Goal: Information Seeking & Learning: Find specific page/section

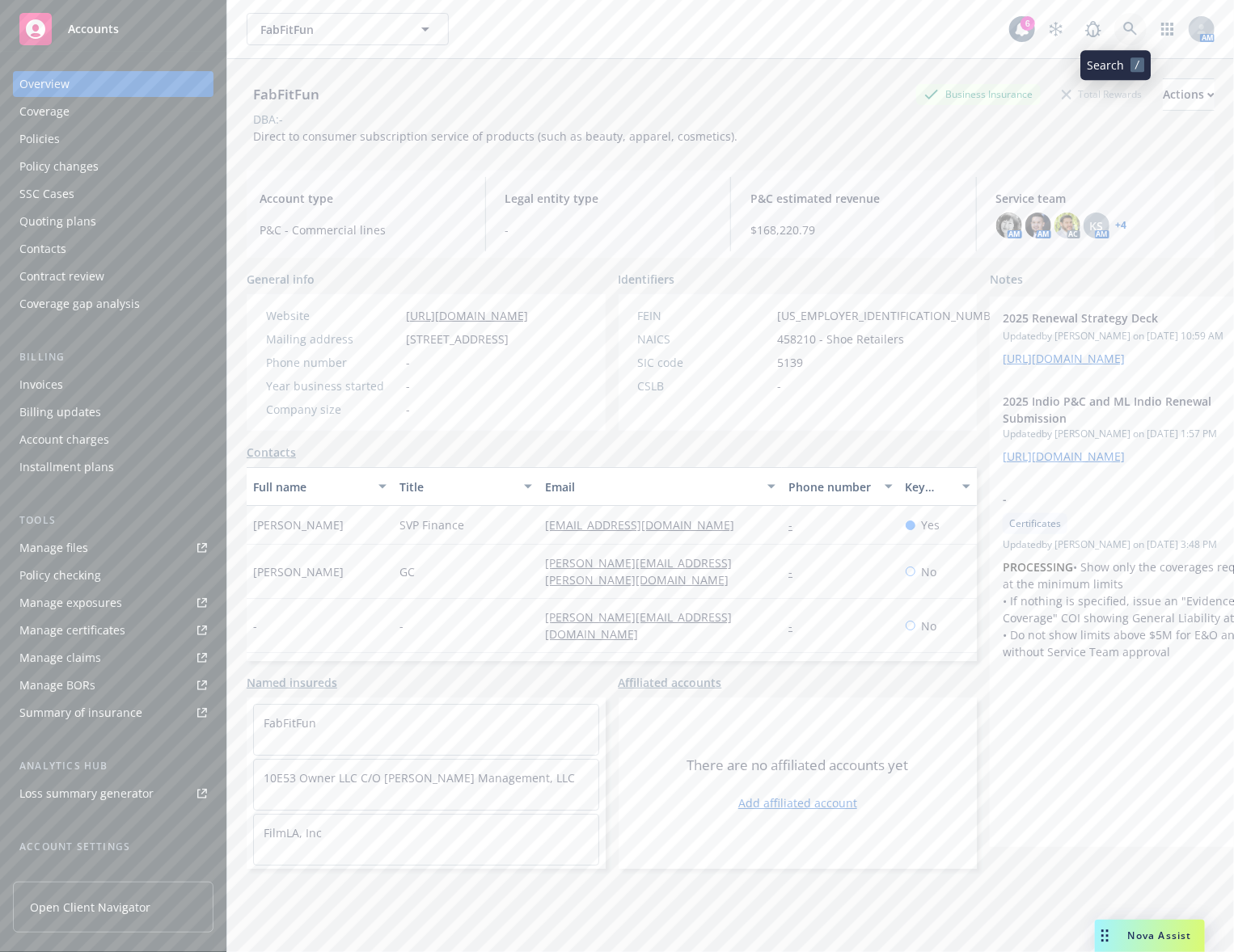
click at [1114, 15] on link at bounding box center [1130, 29] width 33 height 33
click at [1117, 20] on link at bounding box center [1130, 29] width 33 height 33
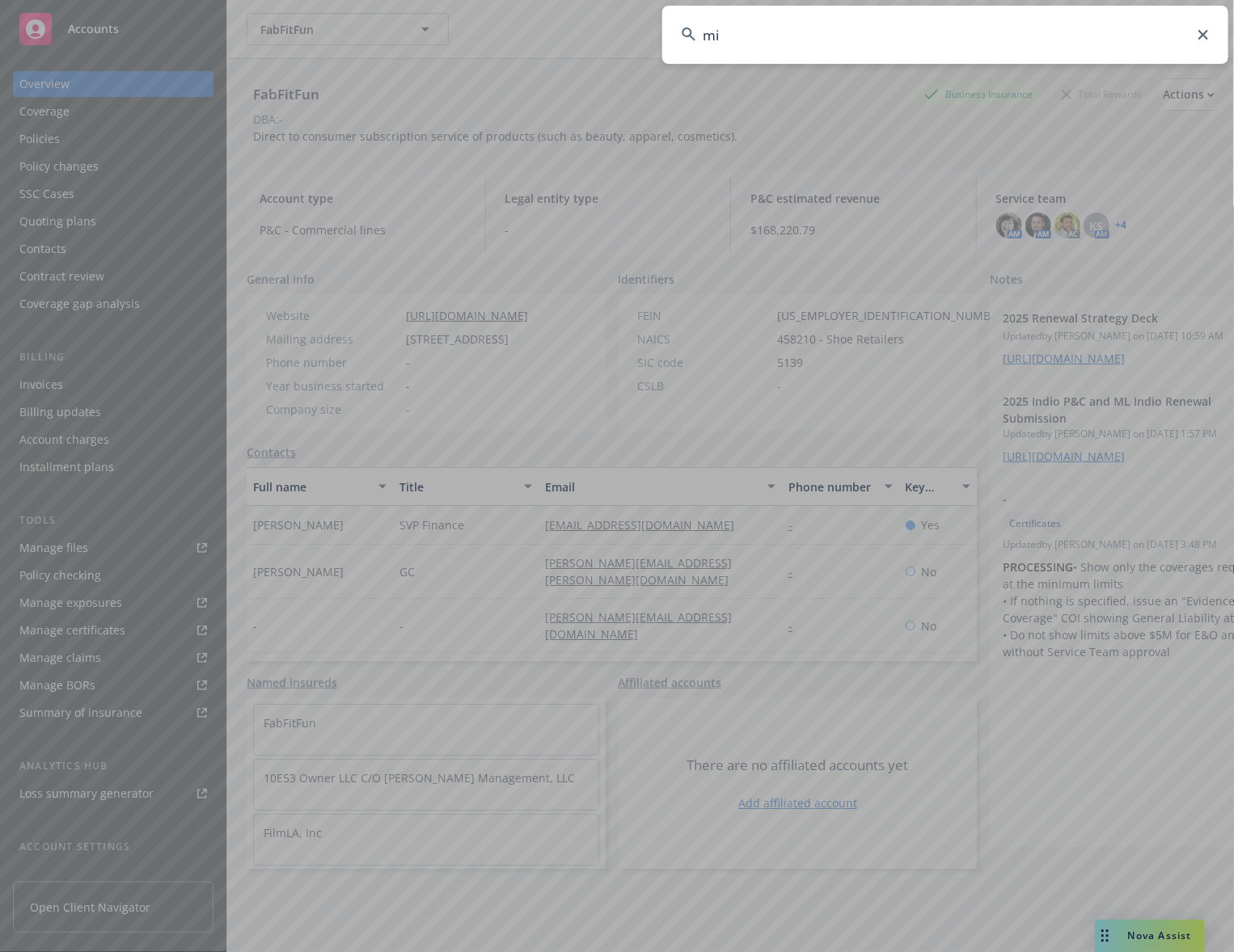
type input "m"
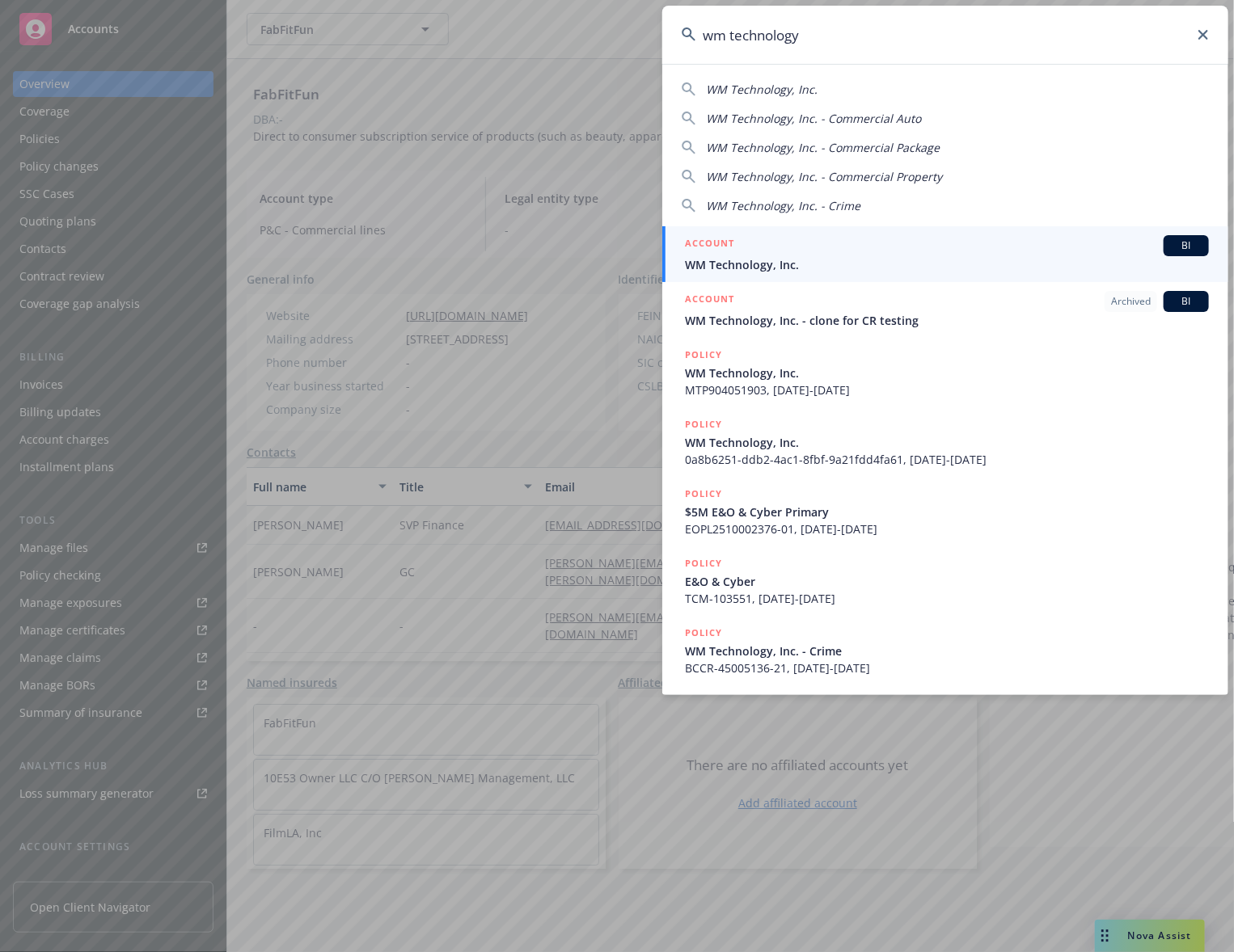
type input "wm technology"
click at [791, 254] on div "ACCOUNT BI" at bounding box center [946, 245] width 524 height 21
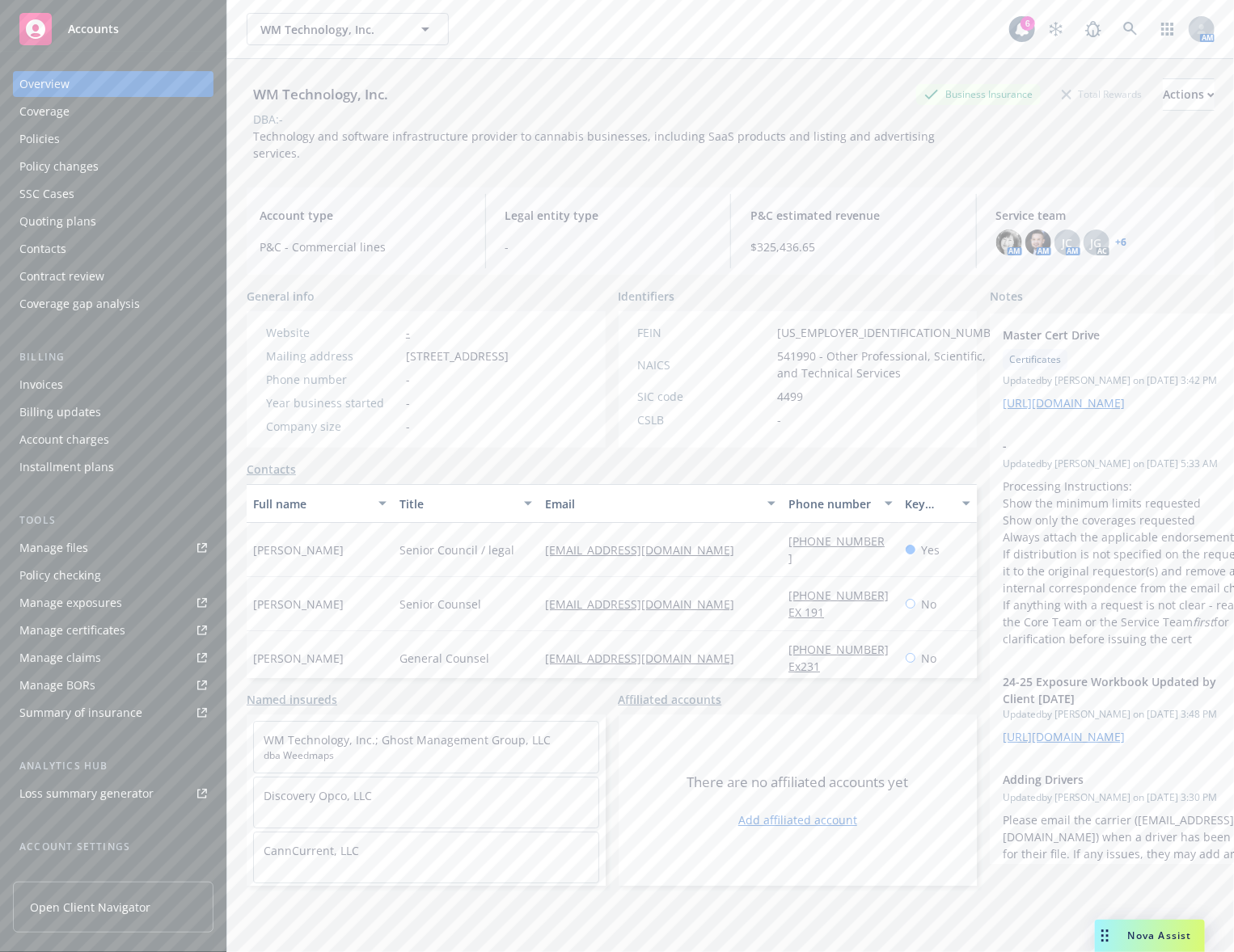
click at [120, 545] on link "Manage files" at bounding box center [113, 549] width 201 height 26
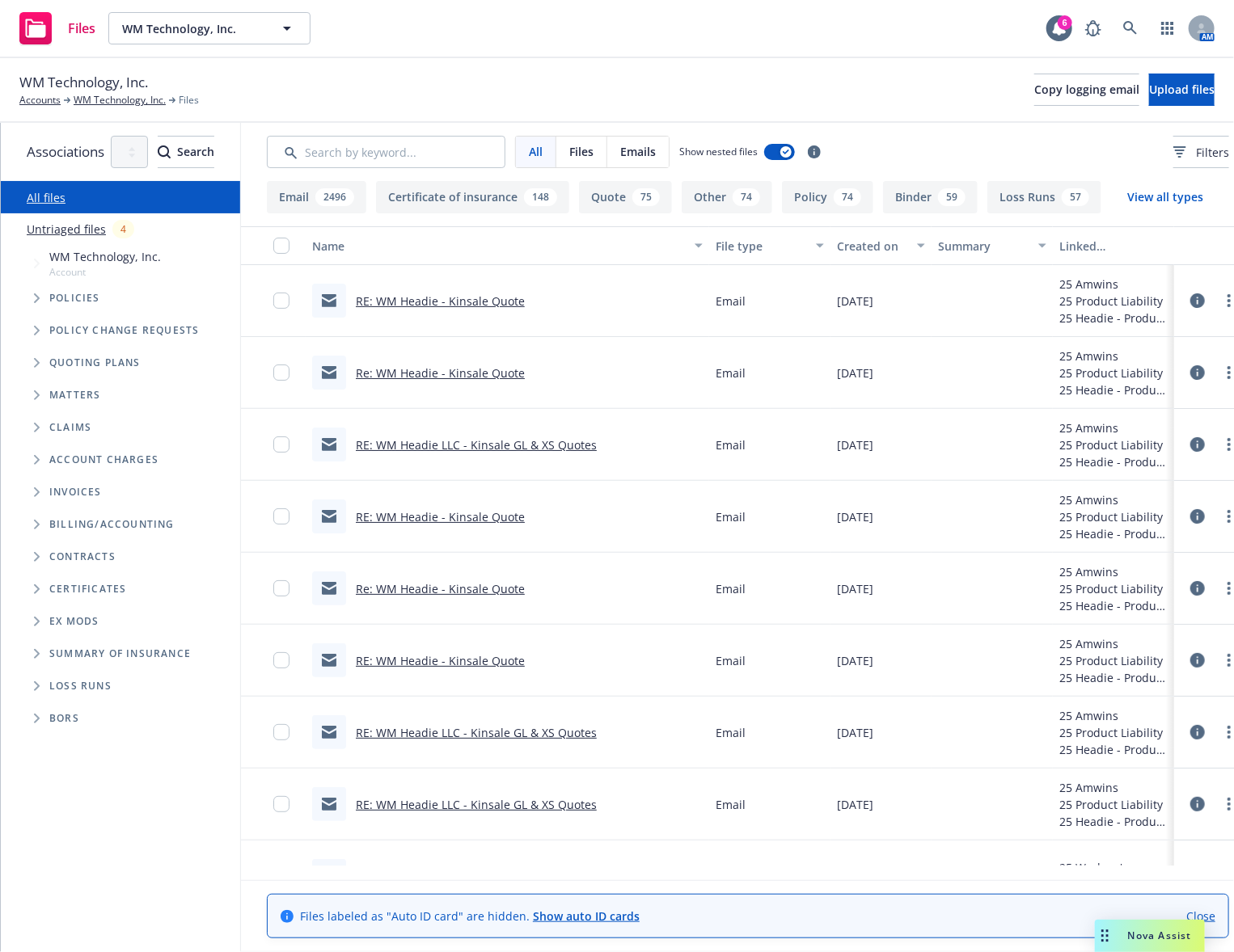
click at [31, 370] on span "Tree Example" at bounding box center [37, 363] width 26 height 26
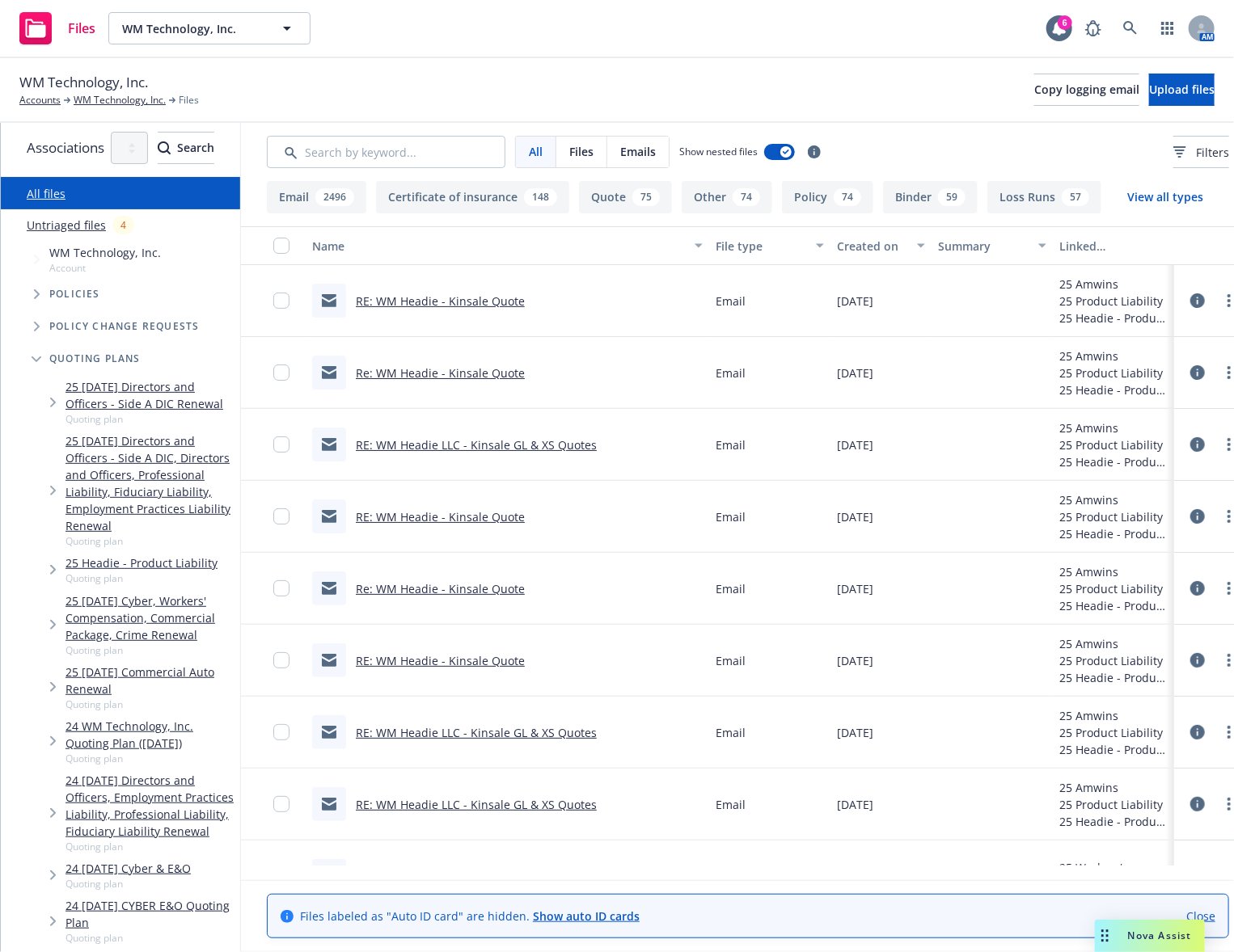
scroll to position [7, 0]
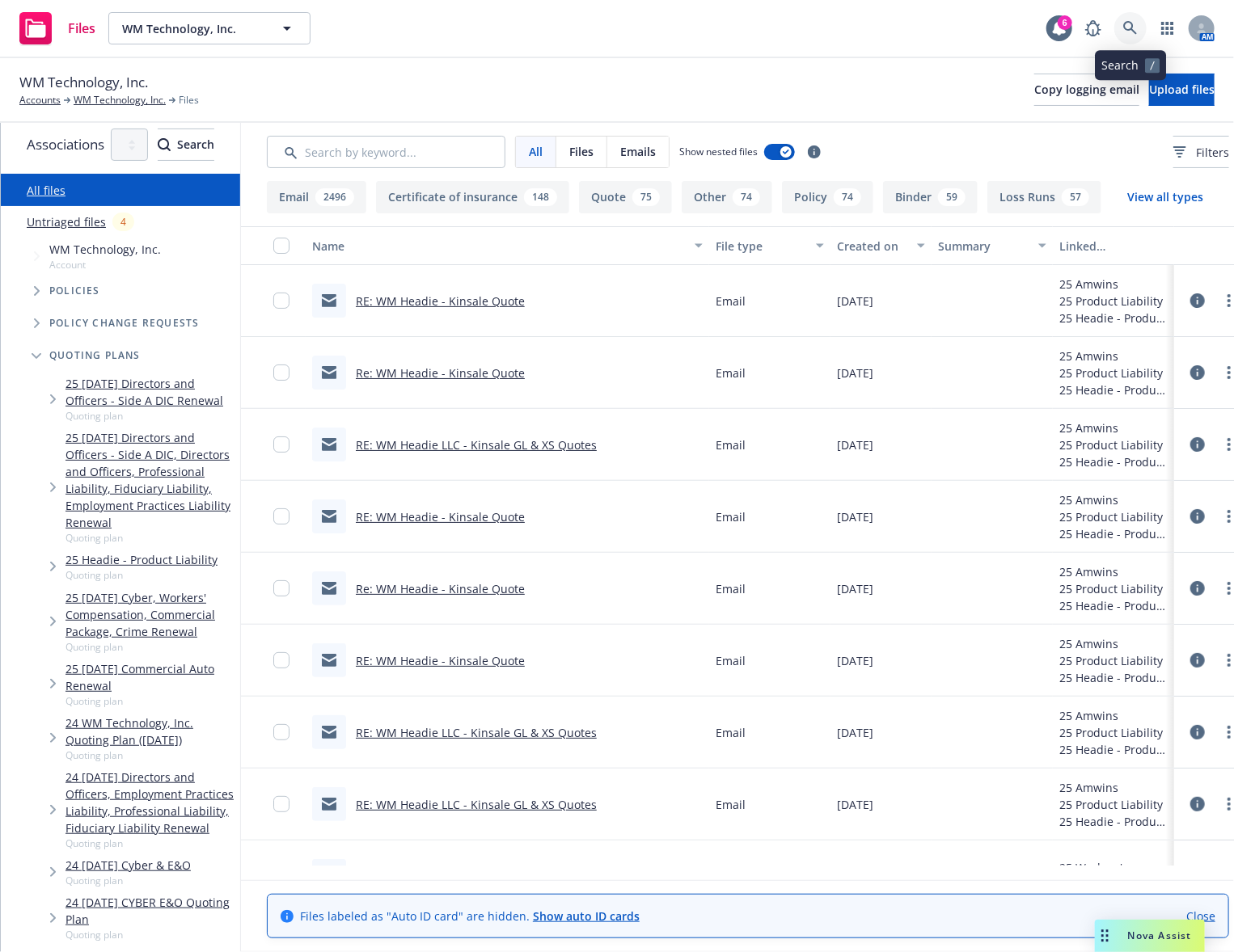
click at [1130, 16] on link at bounding box center [1130, 28] width 33 height 33
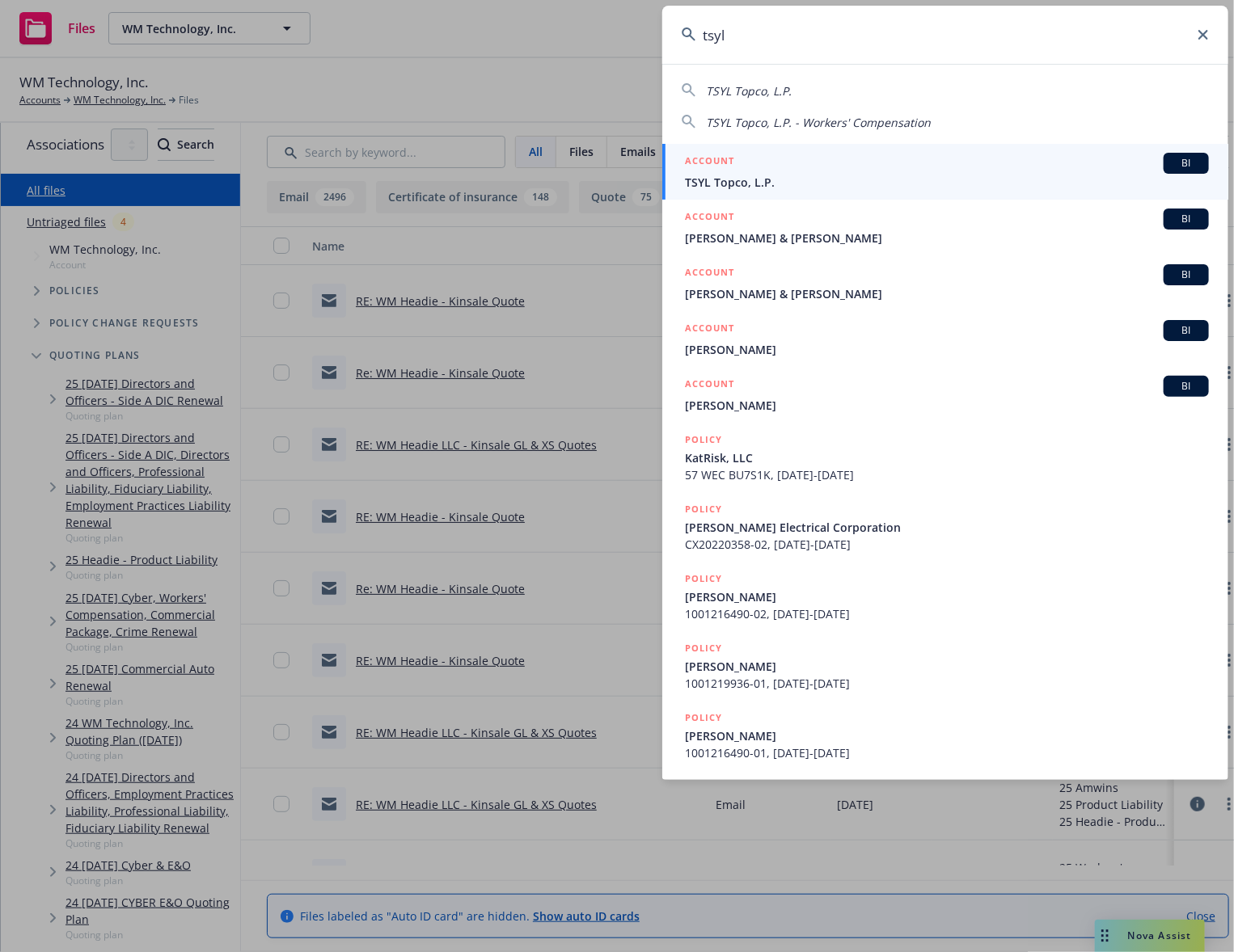
type input "tsyl"
click at [994, 163] on div "ACCOUNT BI" at bounding box center [946, 163] width 524 height 21
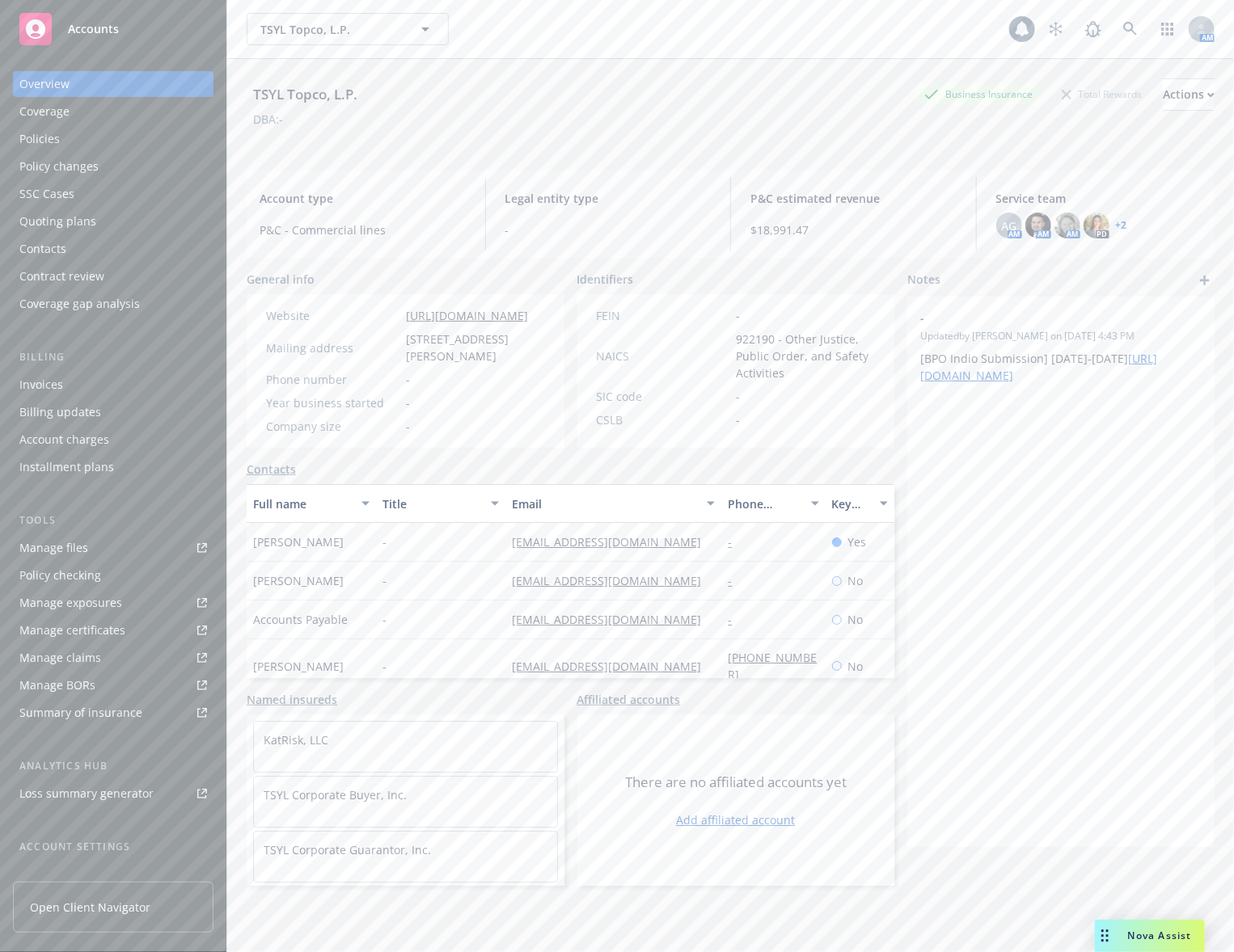
click at [117, 138] on div "Policies" at bounding box center [113, 139] width 188 height 26
